Goal: Task Accomplishment & Management: Manage account settings

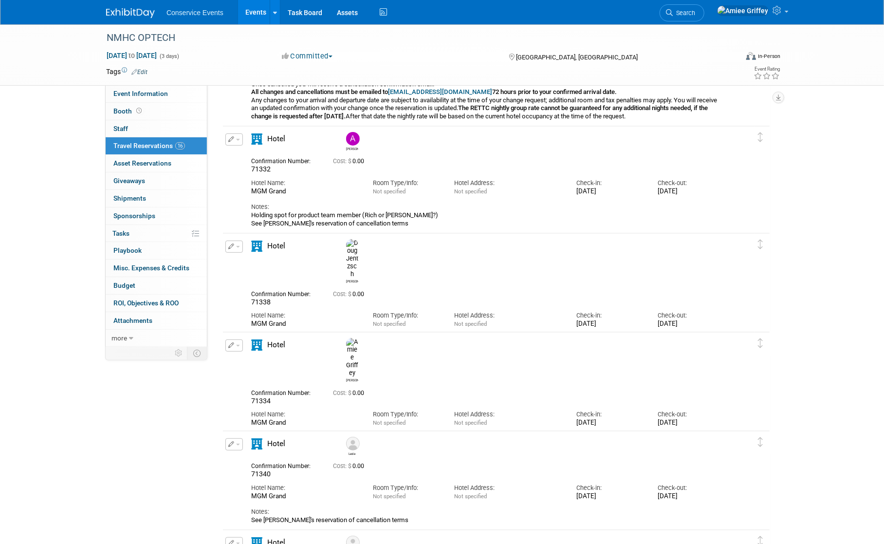
click at [258, 8] on link "Events" at bounding box center [256, 12] width 36 height 24
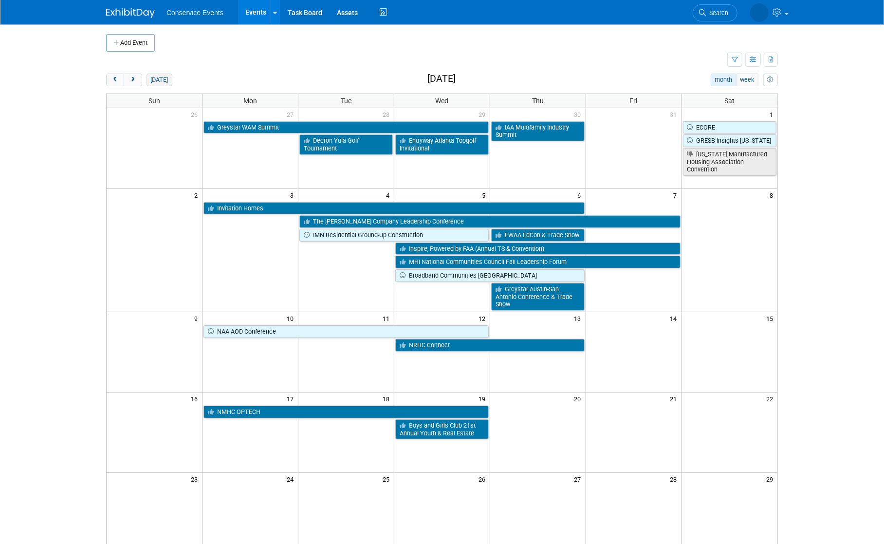
click at [162, 85] on button "today" at bounding box center [159, 79] width 26 height 13
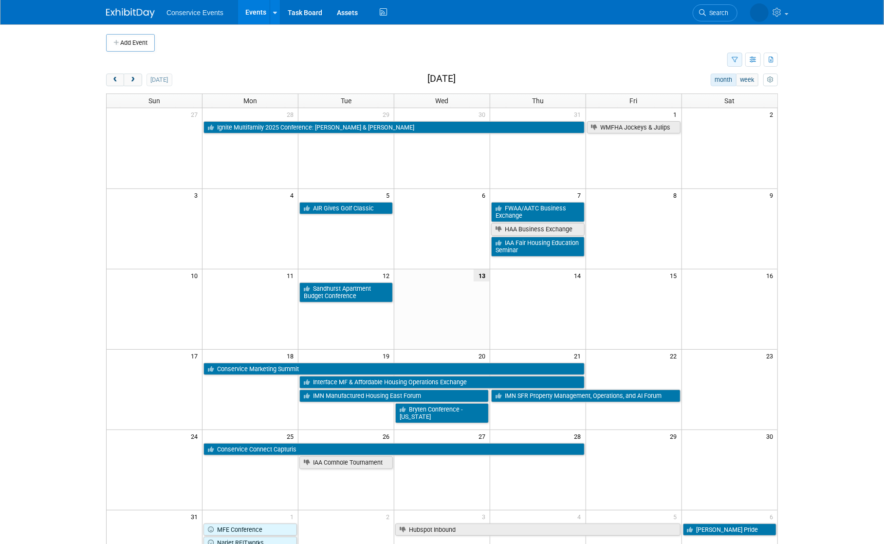
click at [734, 62] on icon "button" at bounding box center [734, 60] width 6 height 6
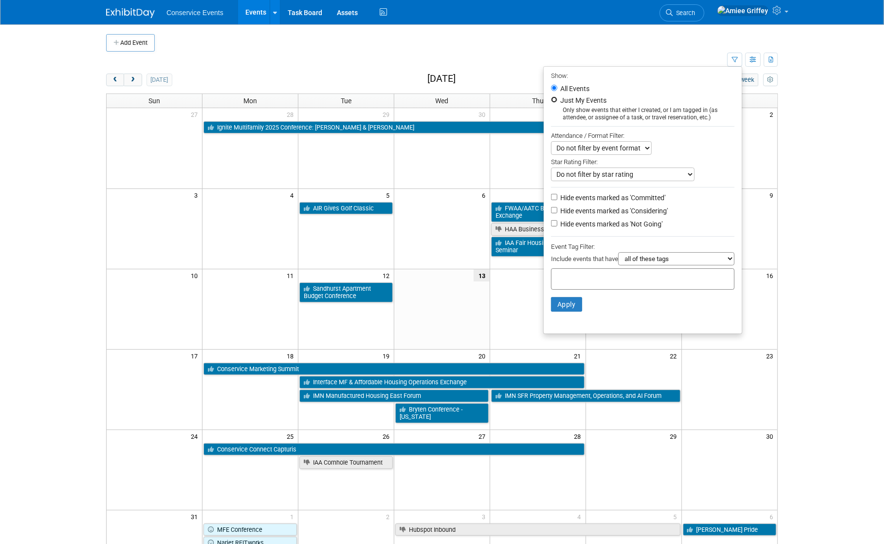
click at [551, 100] on input "Just My Events" at bounding box center [554, 99] width 6 height 6
radio input "true"
click at [551, 88] on input "All Events" at bounding box center [554, 88] width 6 height 6
radio input "true"
click at [568, 303] on button "Apply" at bounding box center [566, 304] width 31 height 15
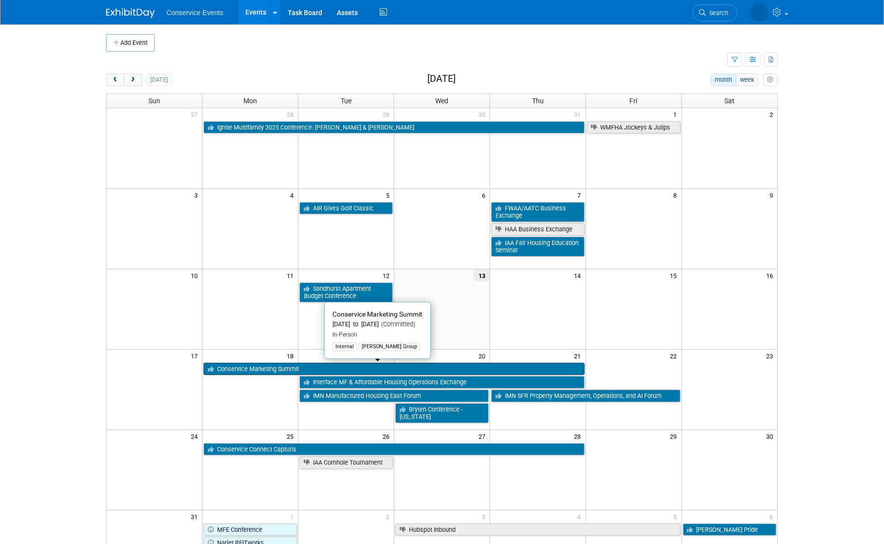
click at [274, 370] on link "Conservice Marketing Summit" at bounding box center [393, 369] width 381 height 13
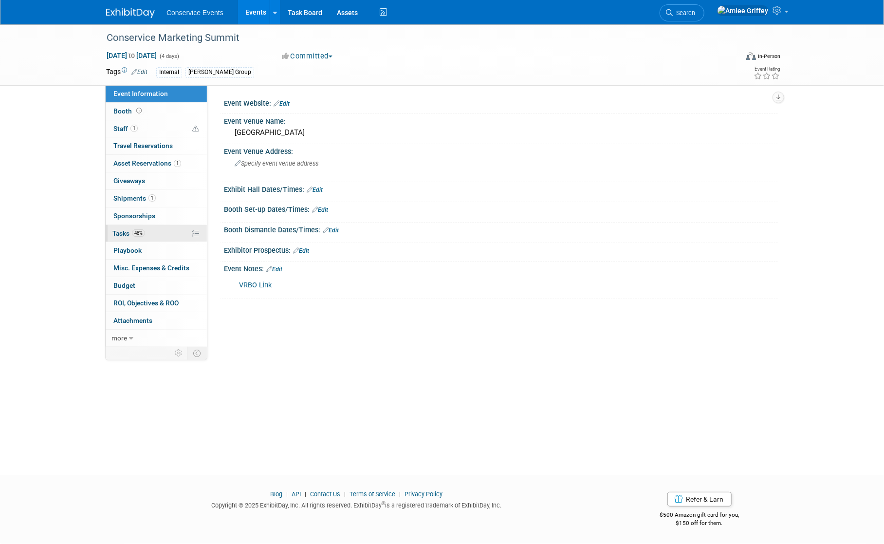
click at [130, 229] on span "Tasks 48%" at bounding box center [128, 233] width 33 height 8
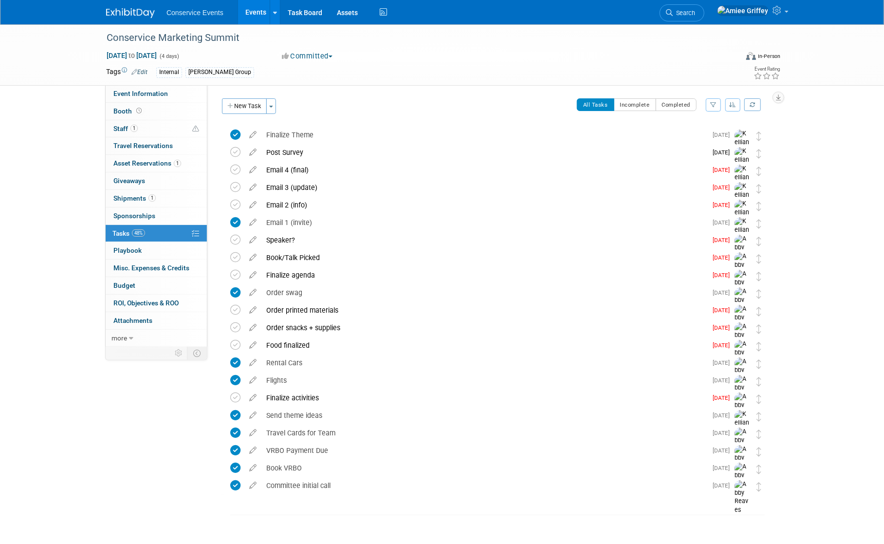
click at [252, 15] on link "Events" at bounding box center [256, 12] width 36 height 24
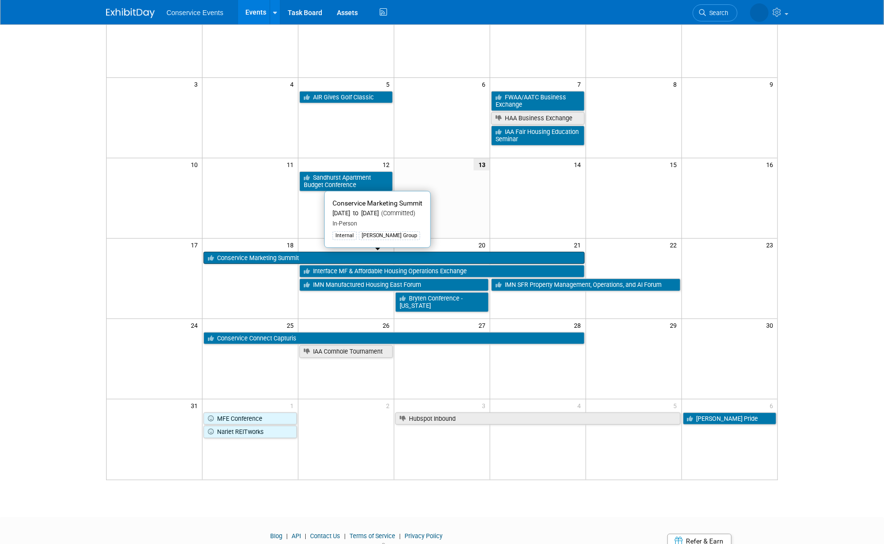
scroll to position [84, 0]
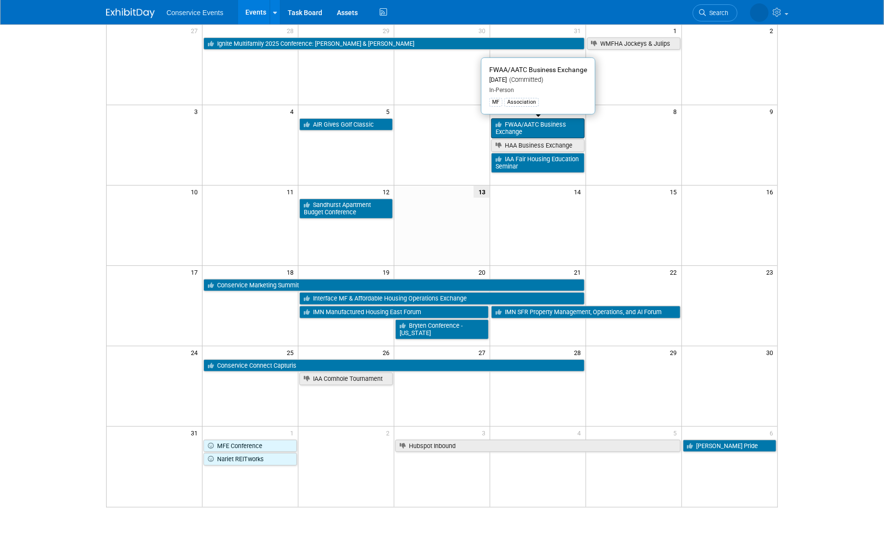
click at [515, 129] on link "FWAA/AATC Business Exchange" at bounding box center [537, 128] width 93 height 20
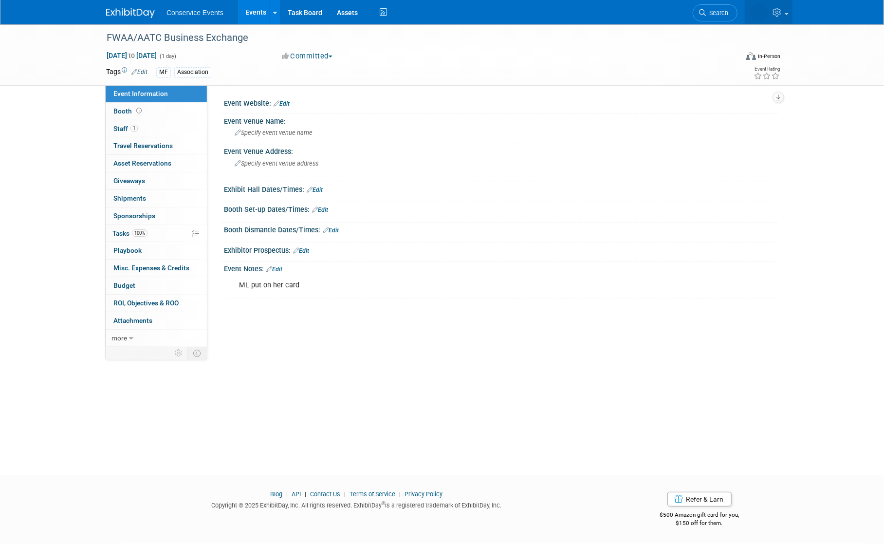
click at [780, 14] on icon at bounding box center [777, 12] width 11 height 9
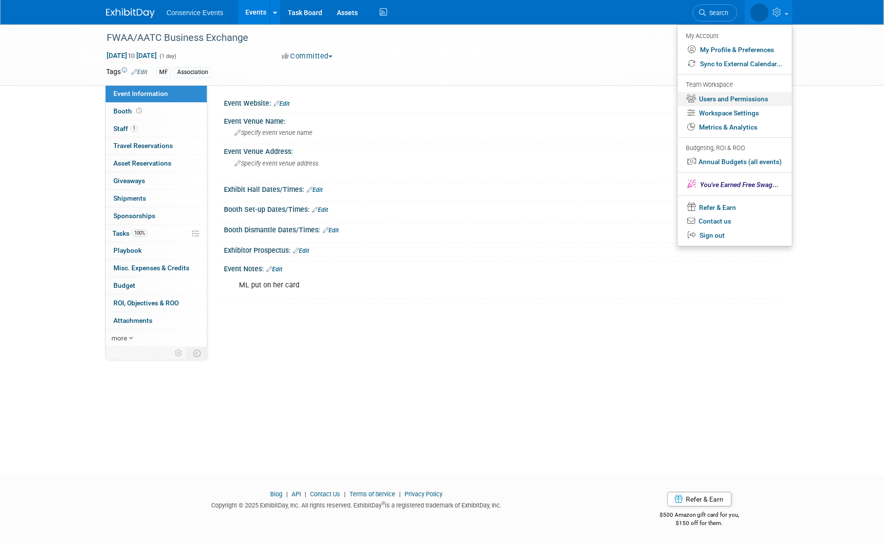
click at [738, 101] on link "Users and Permissions" at bounding box center [734, 99] width 114 height 14
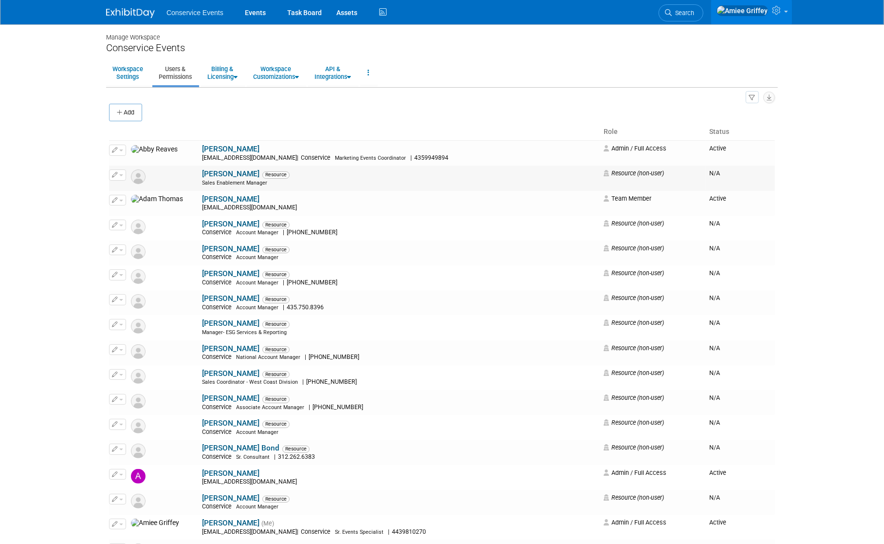
click at [135, 176] on img at bounding box center [138, 176] width 15 height 15
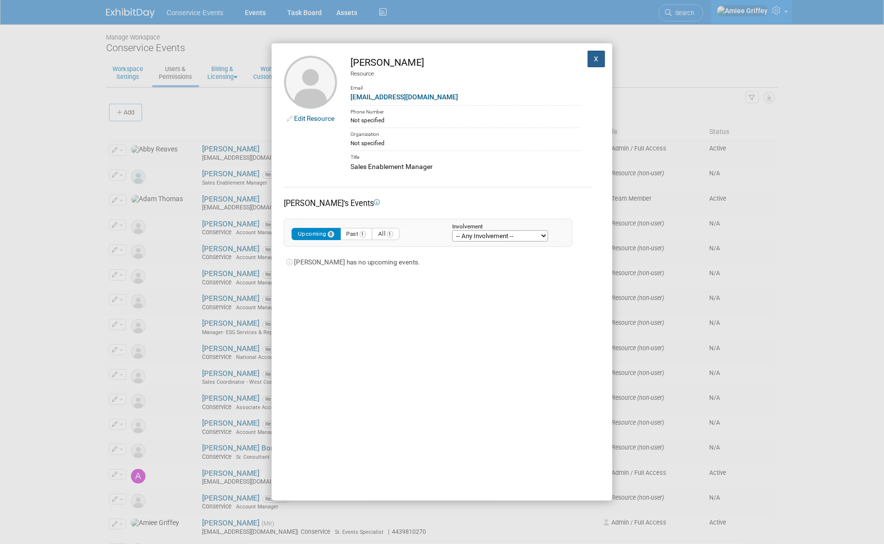
click at [592, 58] on button "X" at bounding box center [596, 59] width 18 height 17
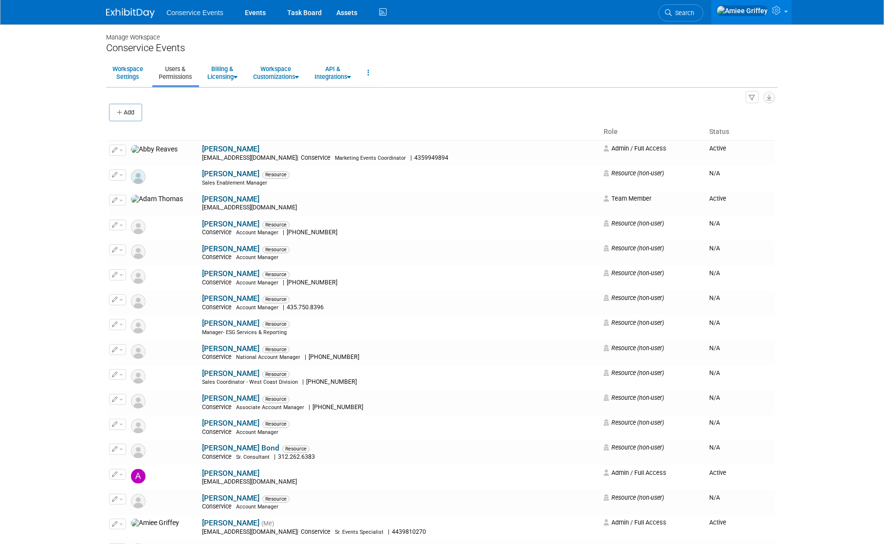
click at [783, 11] on icon at bounding box center [777, 10] width 11 height 9
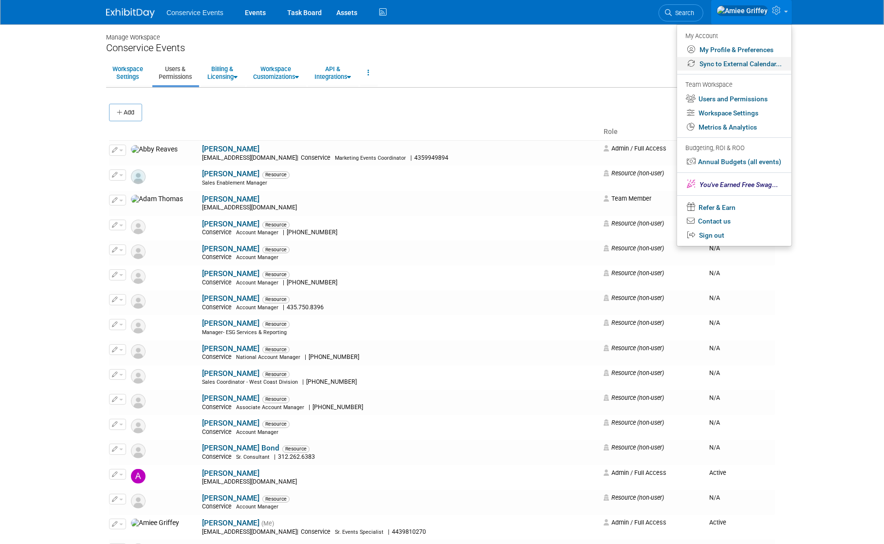
click at [732, 66] on link "Sync to External Calendar..." at bounding box center [734, 64] width 114 height 14
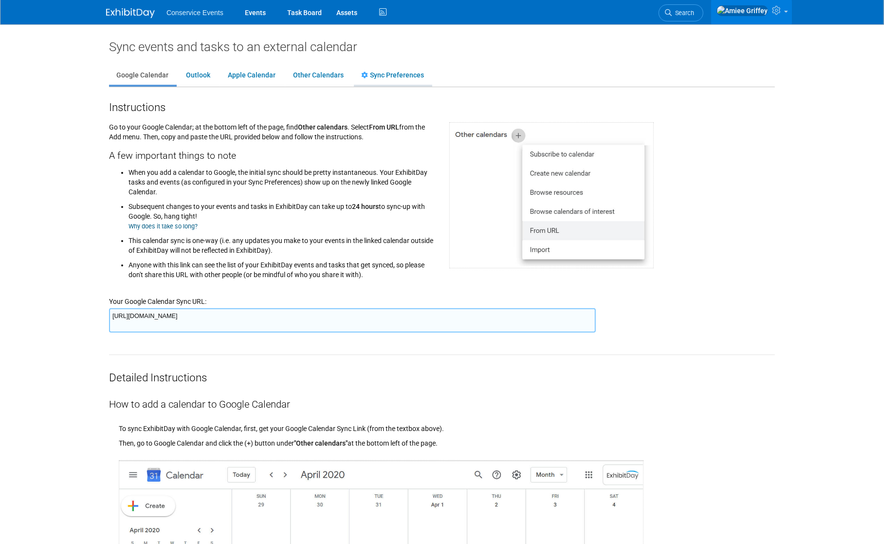
click at [387, 77] on link "Sync Preferences" at bounding box center [392, 75] width 77 height 18
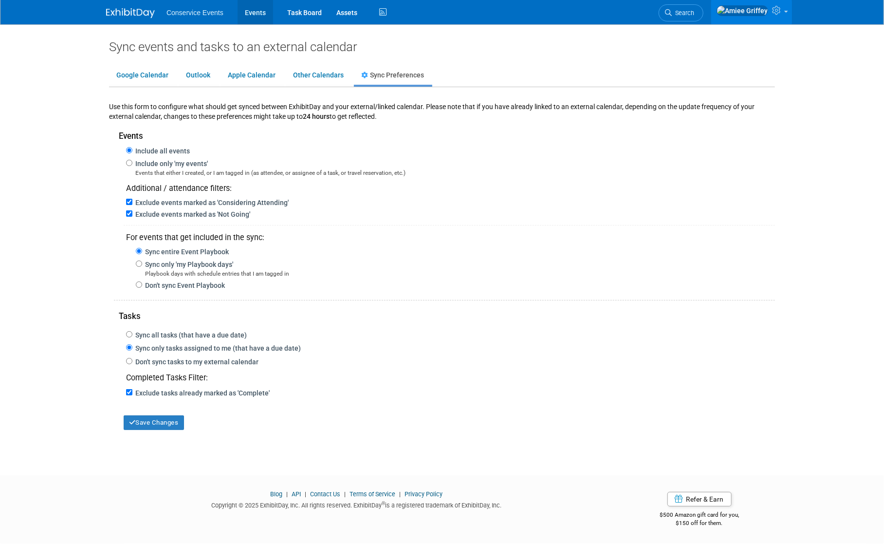
click at [257, 17] on link "Events" at bounding box center [255, 12] width 36 height 24
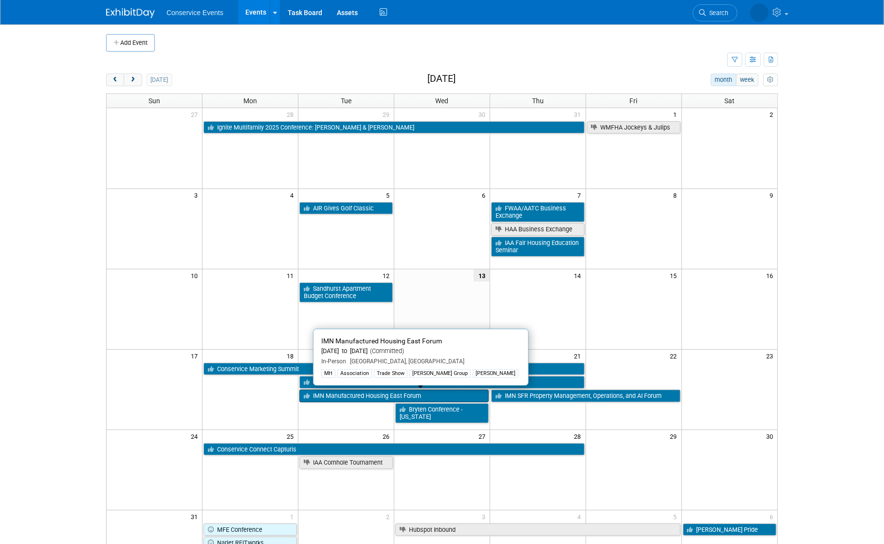
click at [353, 396] on link "IMN Manufactured Housing East Forum" at bounding box center [393, 395] width 189 height 13
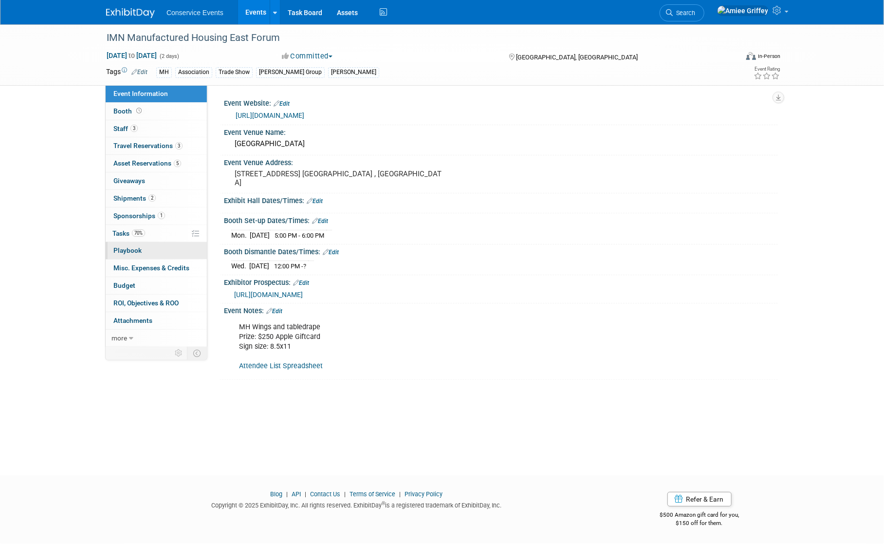
click at [134, 252] on span "Playbook 0" at bounding box center [127, 250] width 28 height 8
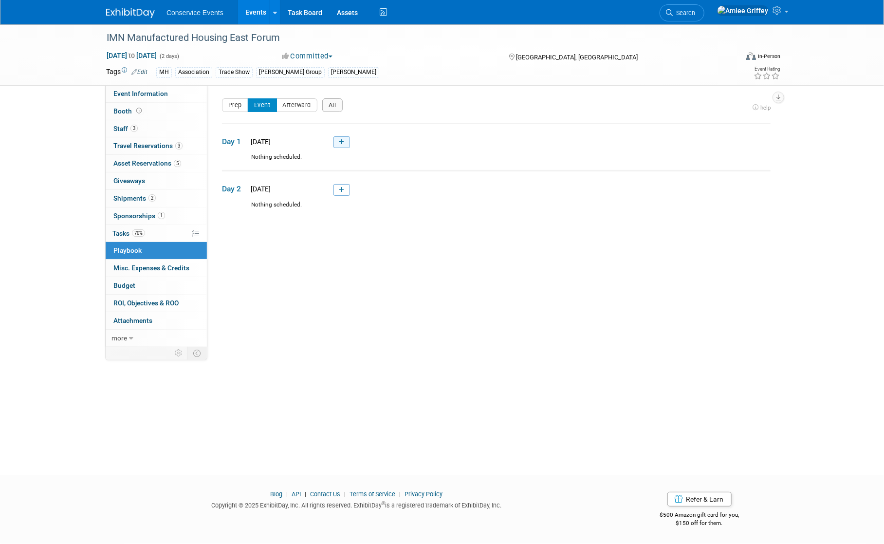
click at [344, 142] on link at bounding box center [341, 142] width 17 height 12
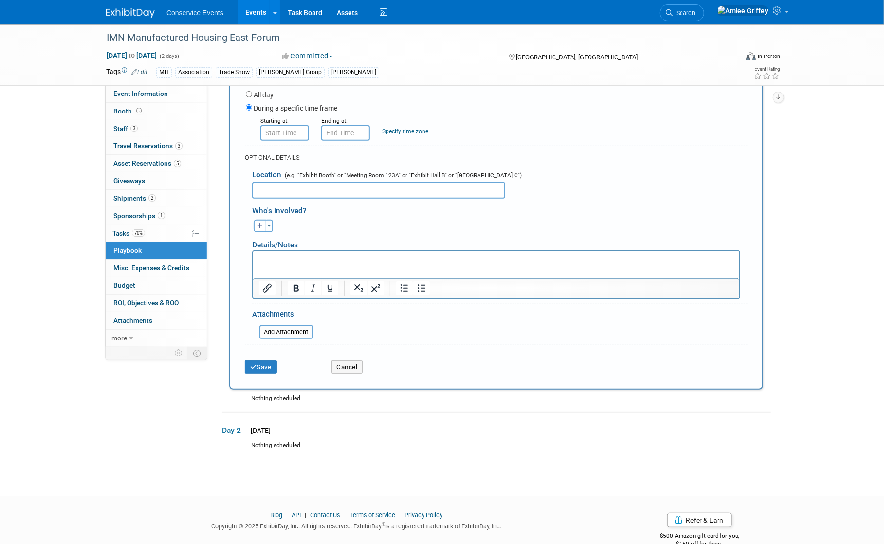
scroll to position [189, 0]
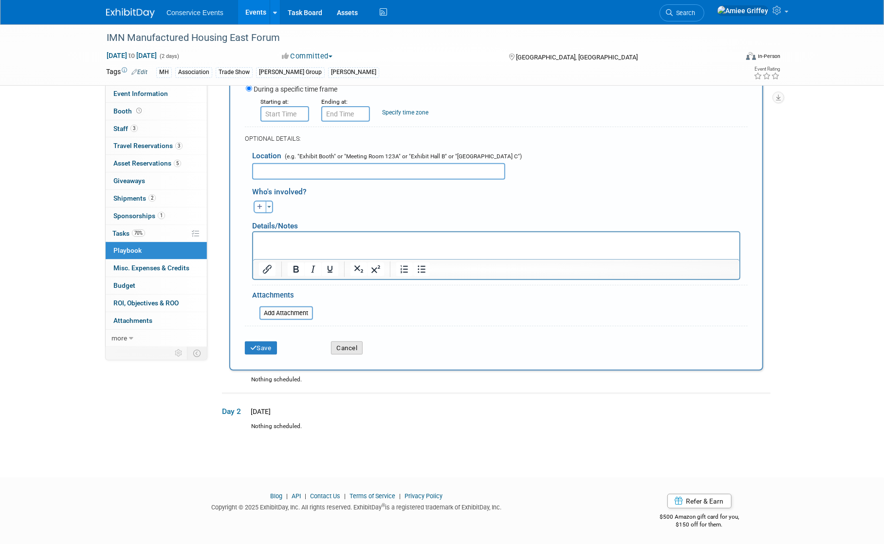
click at [352, 348] on button "Cancel" at bounding box center [347, 348] width 32 height 14
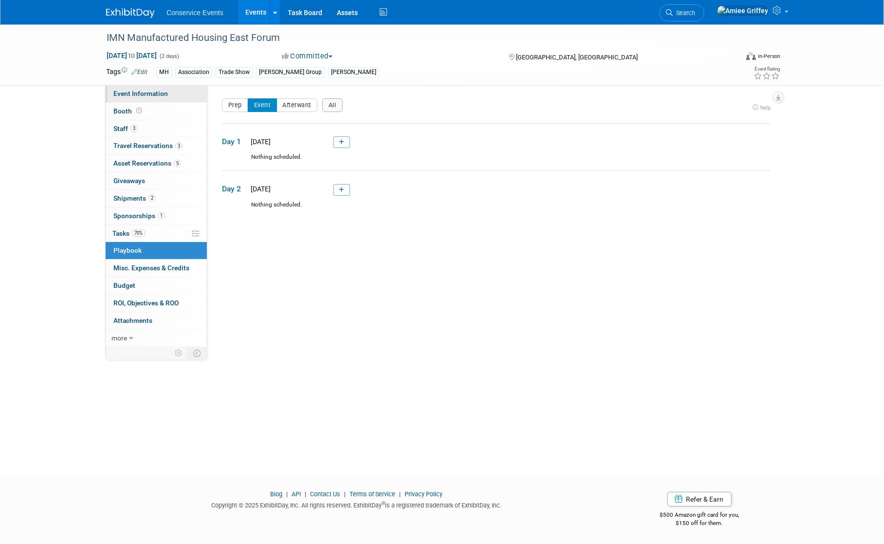
click at [158, 92] on span "Event Information" at bounding box center [140, 94] width 55 height 8
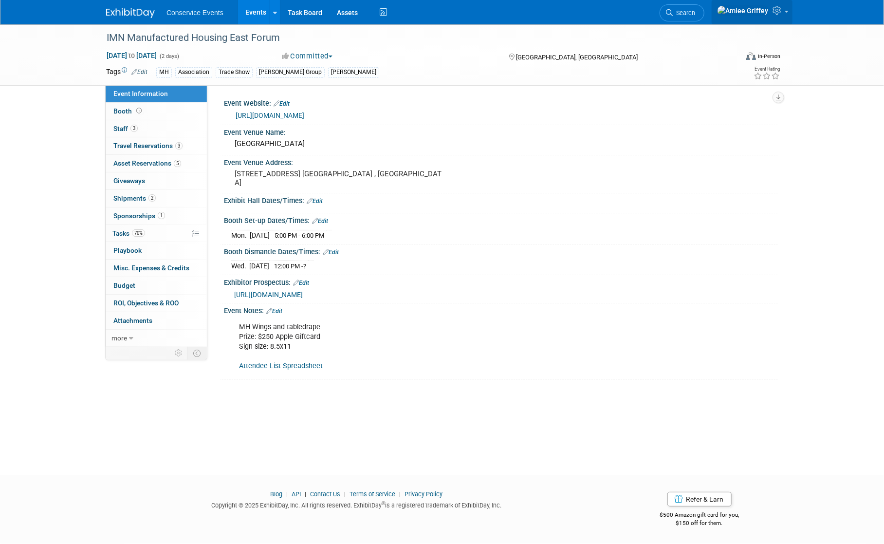
click at [779, 12] on icon at bounding box center [777, 10] width 11 height 9
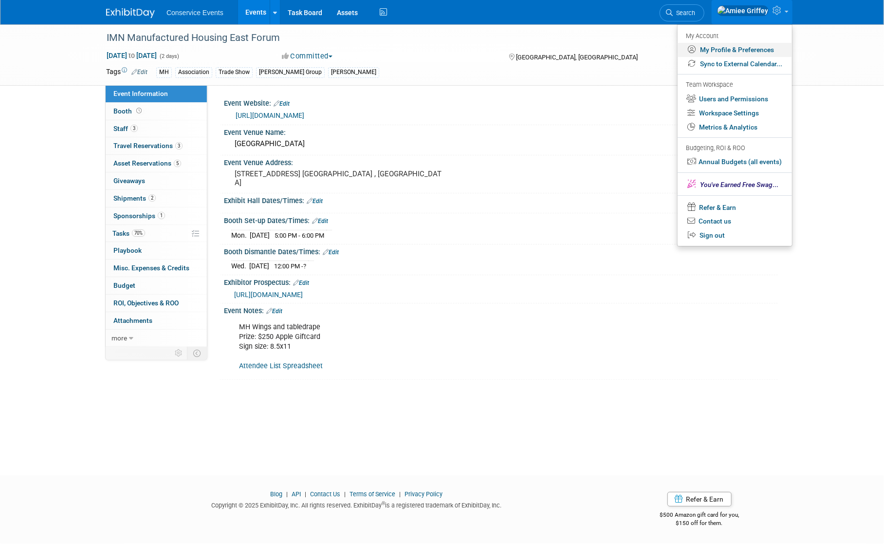
click at [735, 51] on link "My Profile & Preferences" at bounding box center [734, 50] width 114 height 14
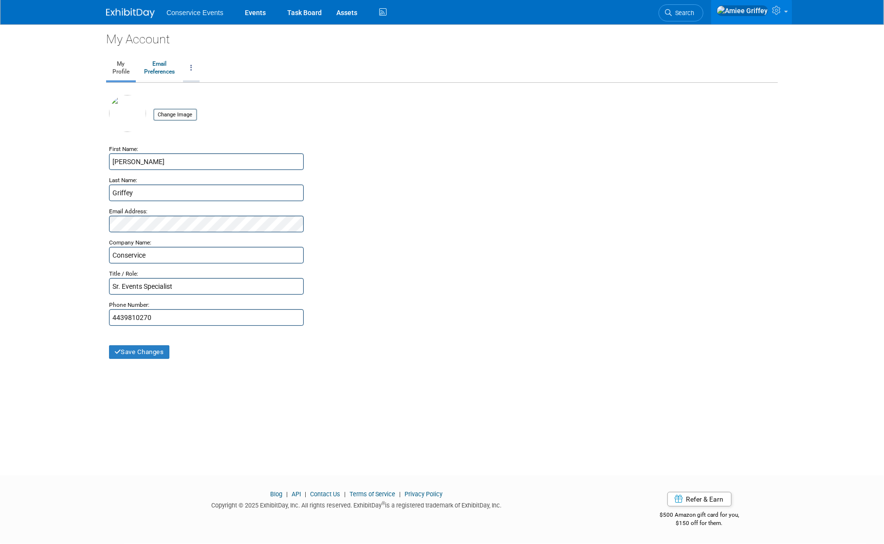
click at [193, 68] on link at bounding box center [191, 68] width 17 height 24
click at [166, 71] on link "Email Preferences" at bounding box center [159, 68] width 43 height 24
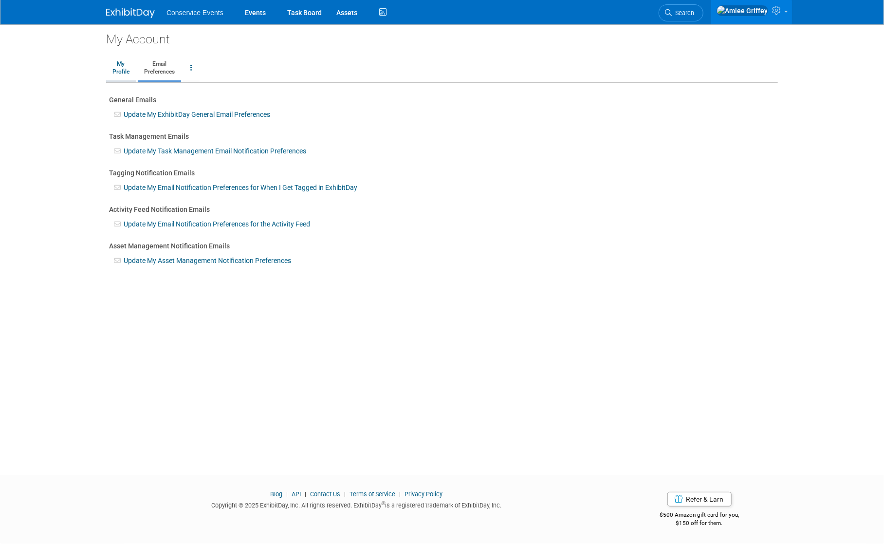
click at [125, 72] on link "My Profile" at bounding box center [121, 68] width 30 height 24
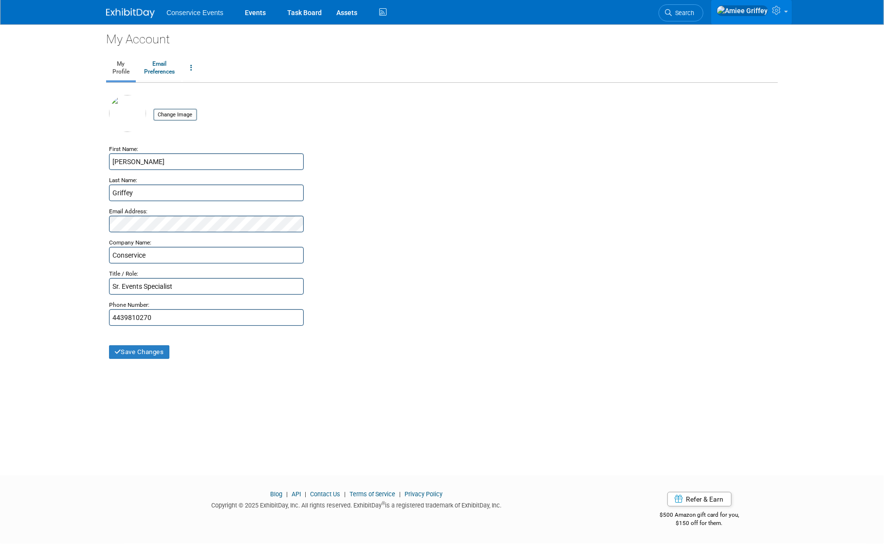
click at [781, 14] on icon at bounding box center [777, 10] width 11 height 9
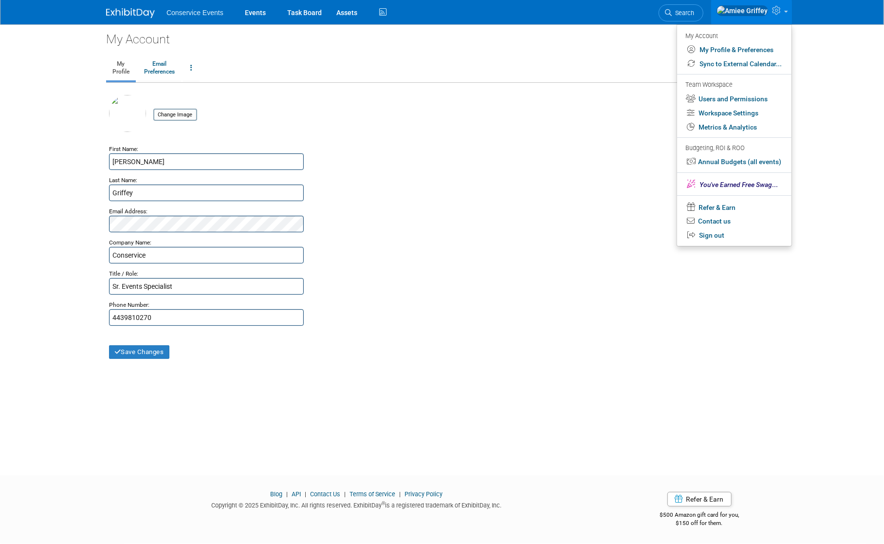
click at [296, 50] on div "My Account My Profile Email Preferences Change Account Password Close my Accoun…" at bounding box center [442, 240] width 686 height 433
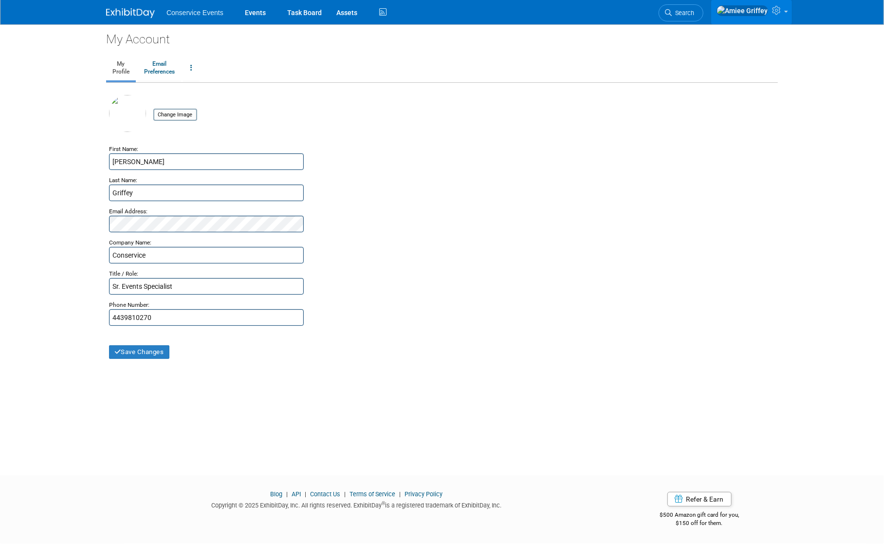
click at [775, 15] on icon at bounding box center [777, 10] width 11 height 9
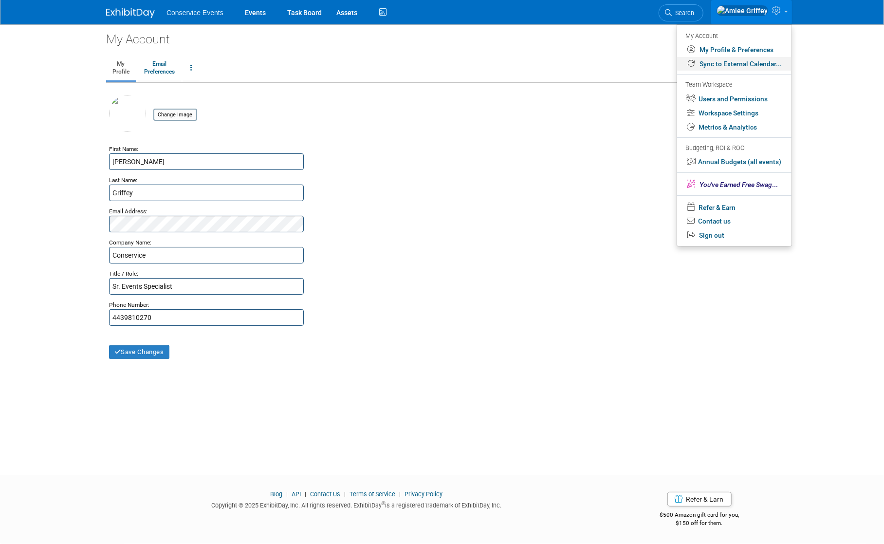
click at [724, 63] on link "Sync to External Calendar..." at bounding box center [734, 64] width 114 height 14
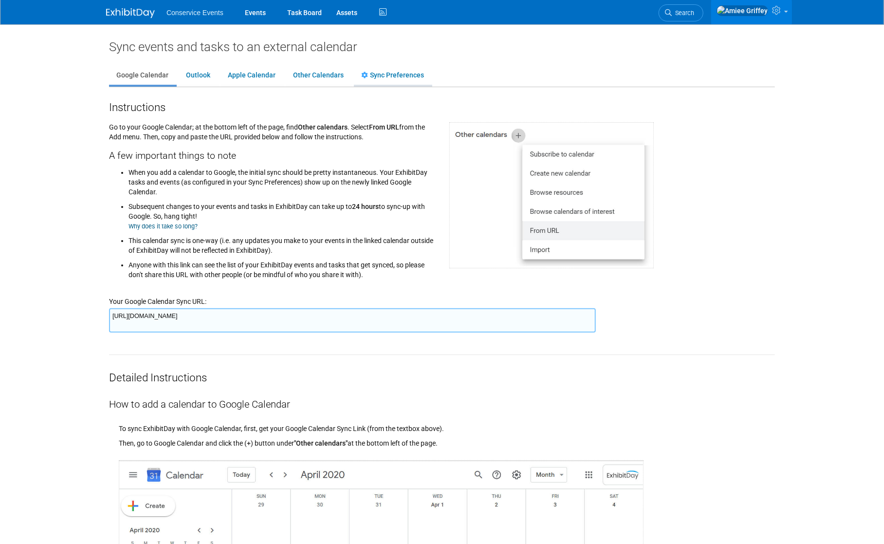
click at [398, 80] on link "Sync Preferences" at bounding box center [392, 75] width 77 height 18
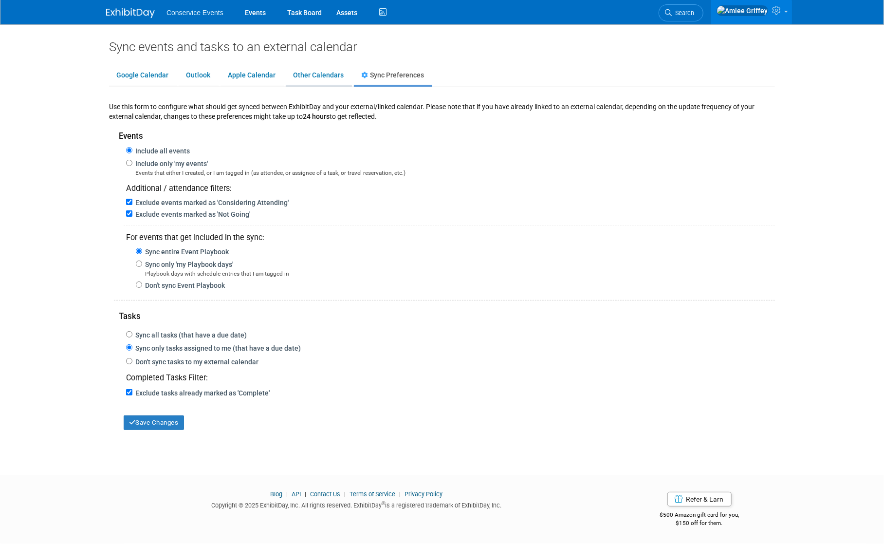
click at [318, 80] on link "Other Calendars" at bounding box center [318, 75] width 65 height 18
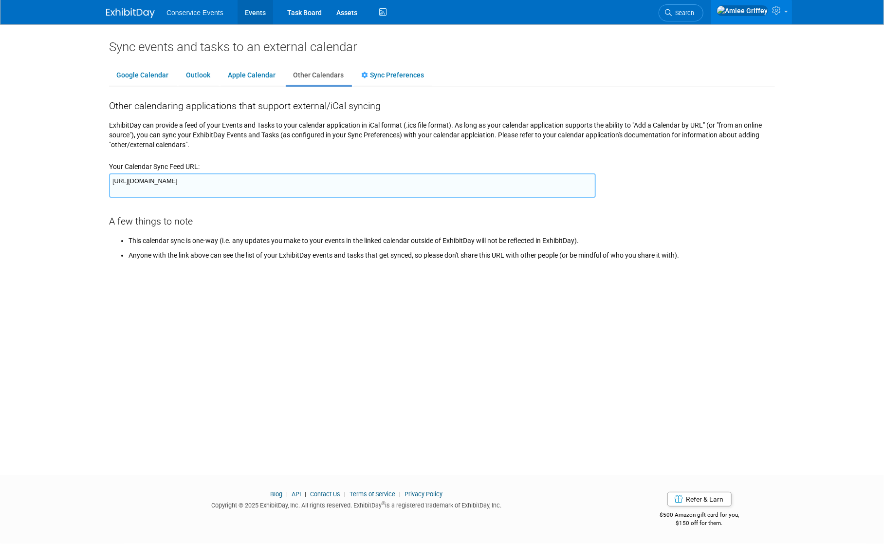
click at [243, 15] on link "Events" at bounding box center [255, 12] width 36 height 24
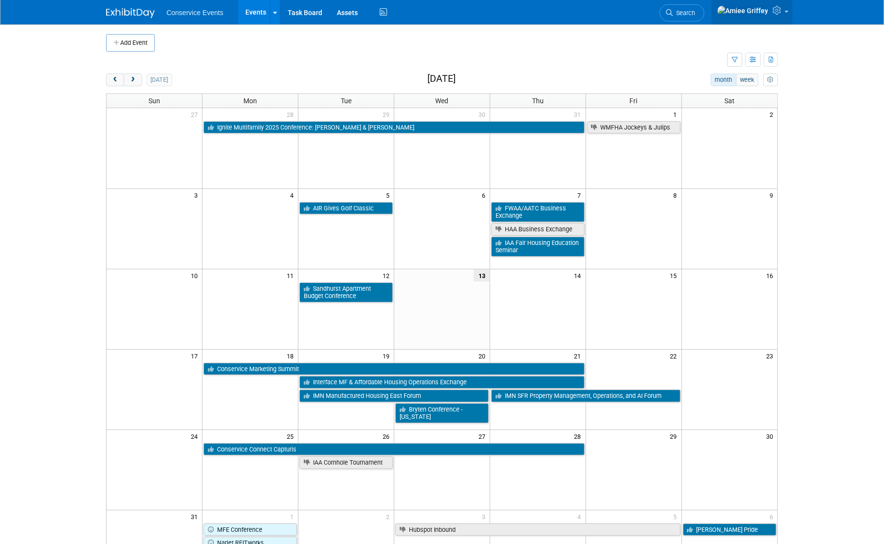
click at [777, 12] on icon at bounding box center [777, 10] width 11 height 9
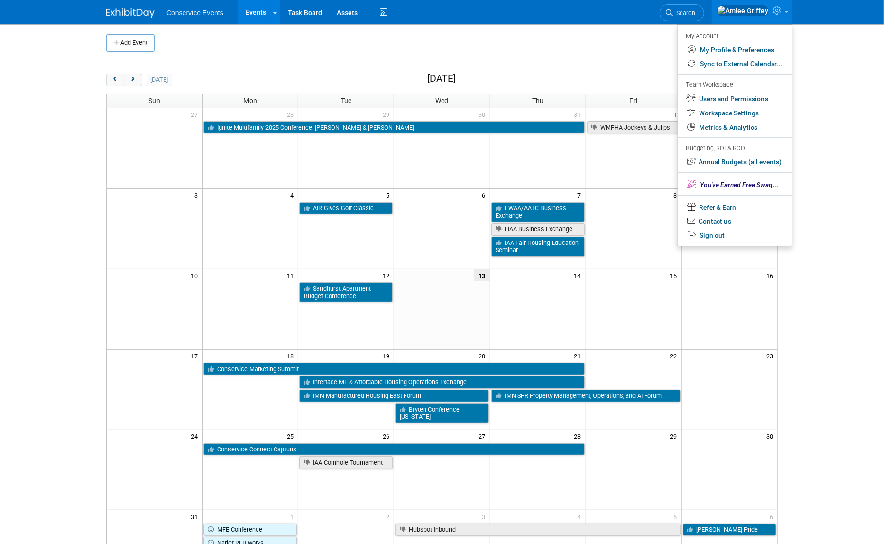
click at [794, 260] on body "Conservice Events Events Add Event Bulk Upload Events Shareable Event Boards Re…" at bounding box center [442, 272] width 884 height 544
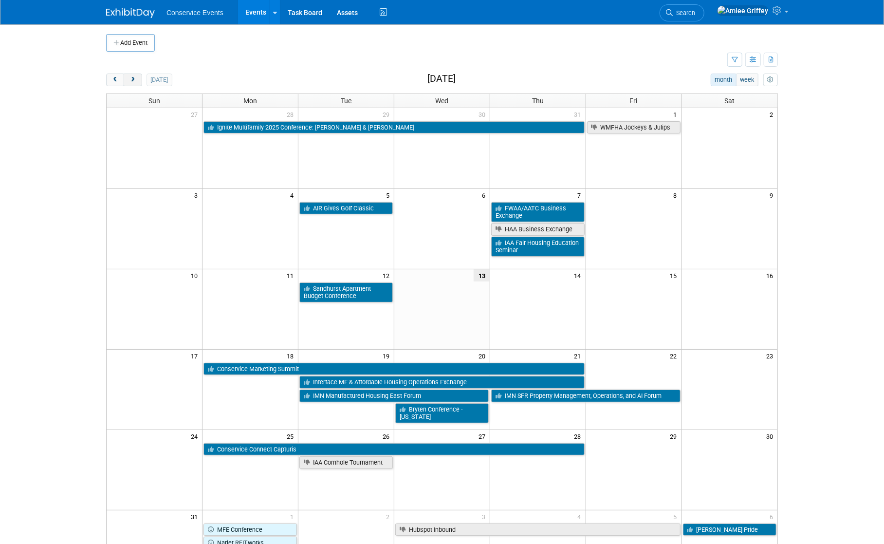
click at [129, 80] on span "next" at bounding box center [132, 80] width 7 height 6
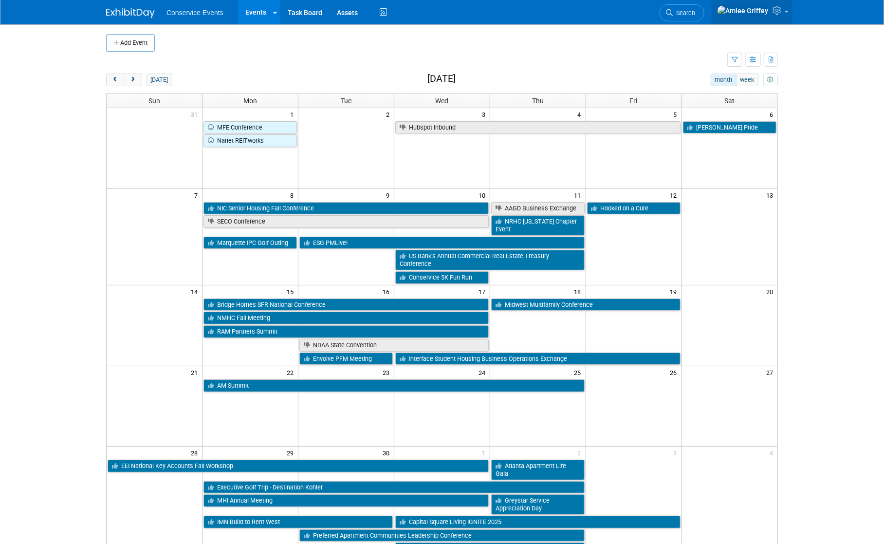
click at [781, 9] on icon at bounding box center [777, 10] width 11 height 9
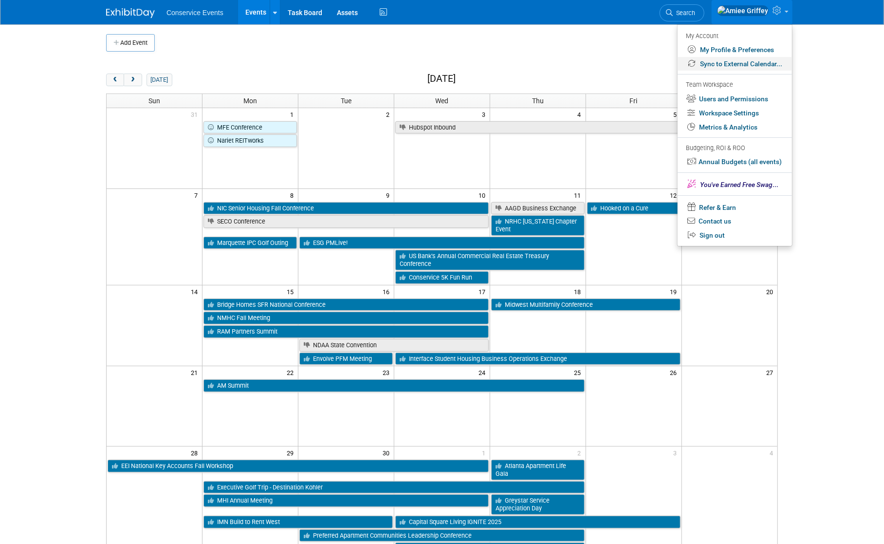
click at [727, 68] on link "Sync to External Calendar..." at bounding box center [734, 64] width 114 height 14
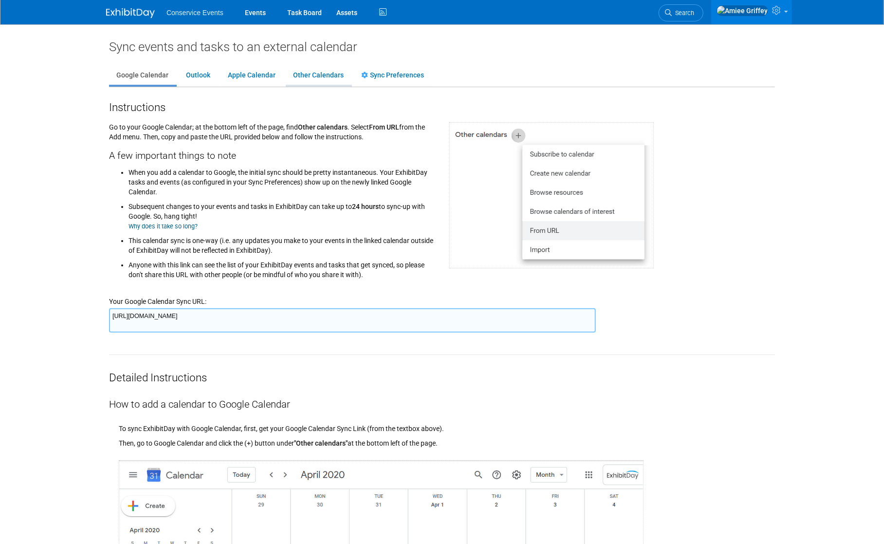
click at [308, 82] on link "Other Calendars" at bounding box center [318, 75] width 65 height 18
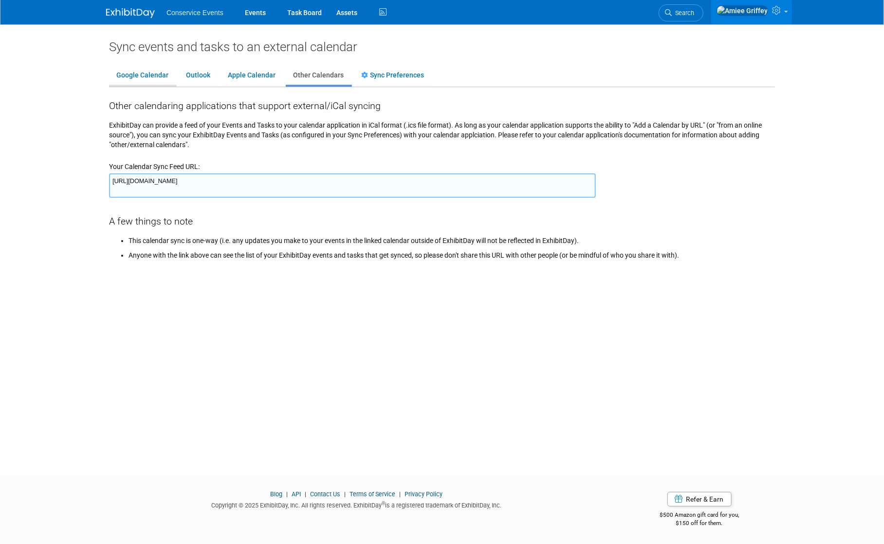
click at [164, 80] on link "Google Calendar" at bounding box center [142, 75] width 67 height 18
